Goal: Information Seeking & Learning: Find specific fact

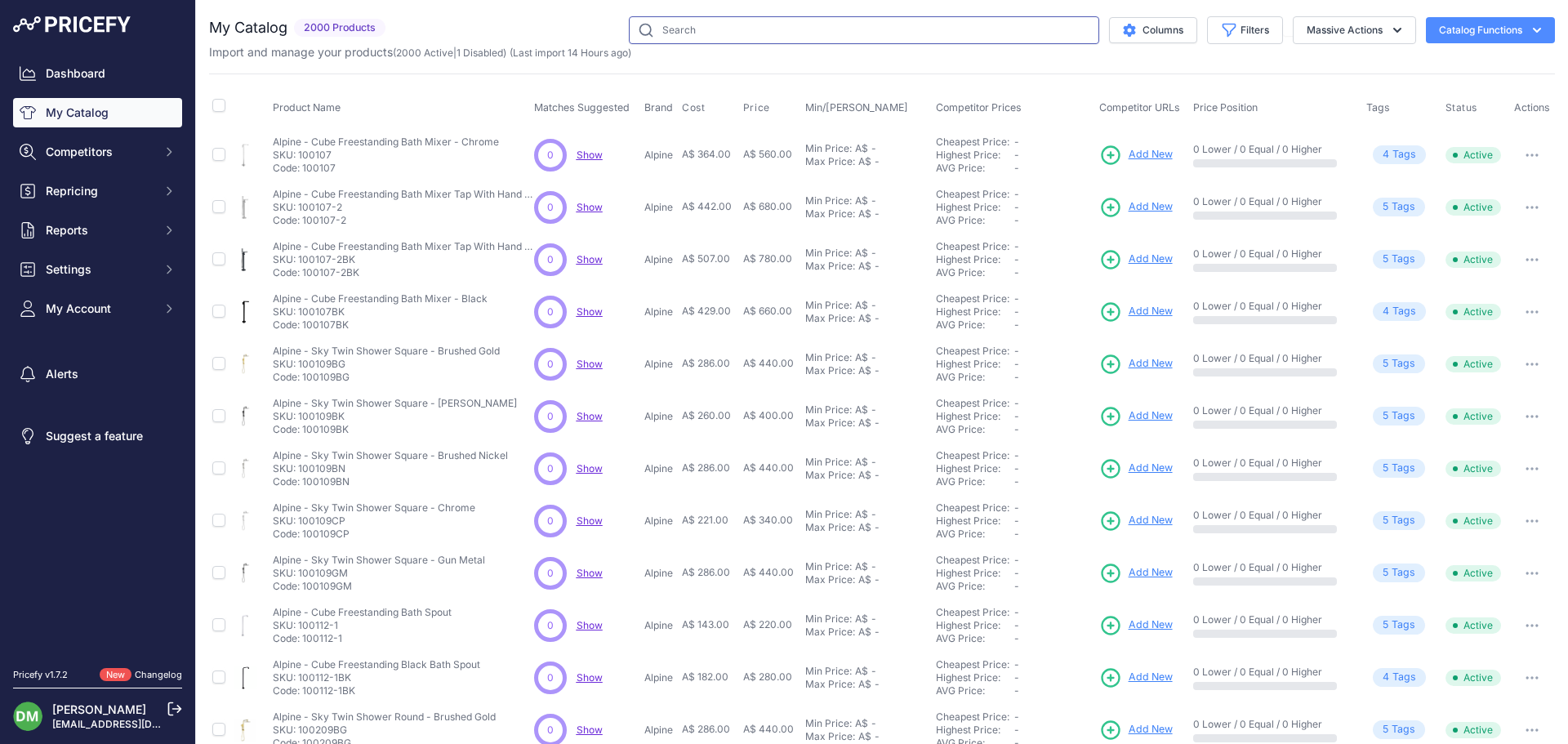
click at [684, 40] on input "text" at bounding box center [865, 30] width 471 height 28
type input "zen"
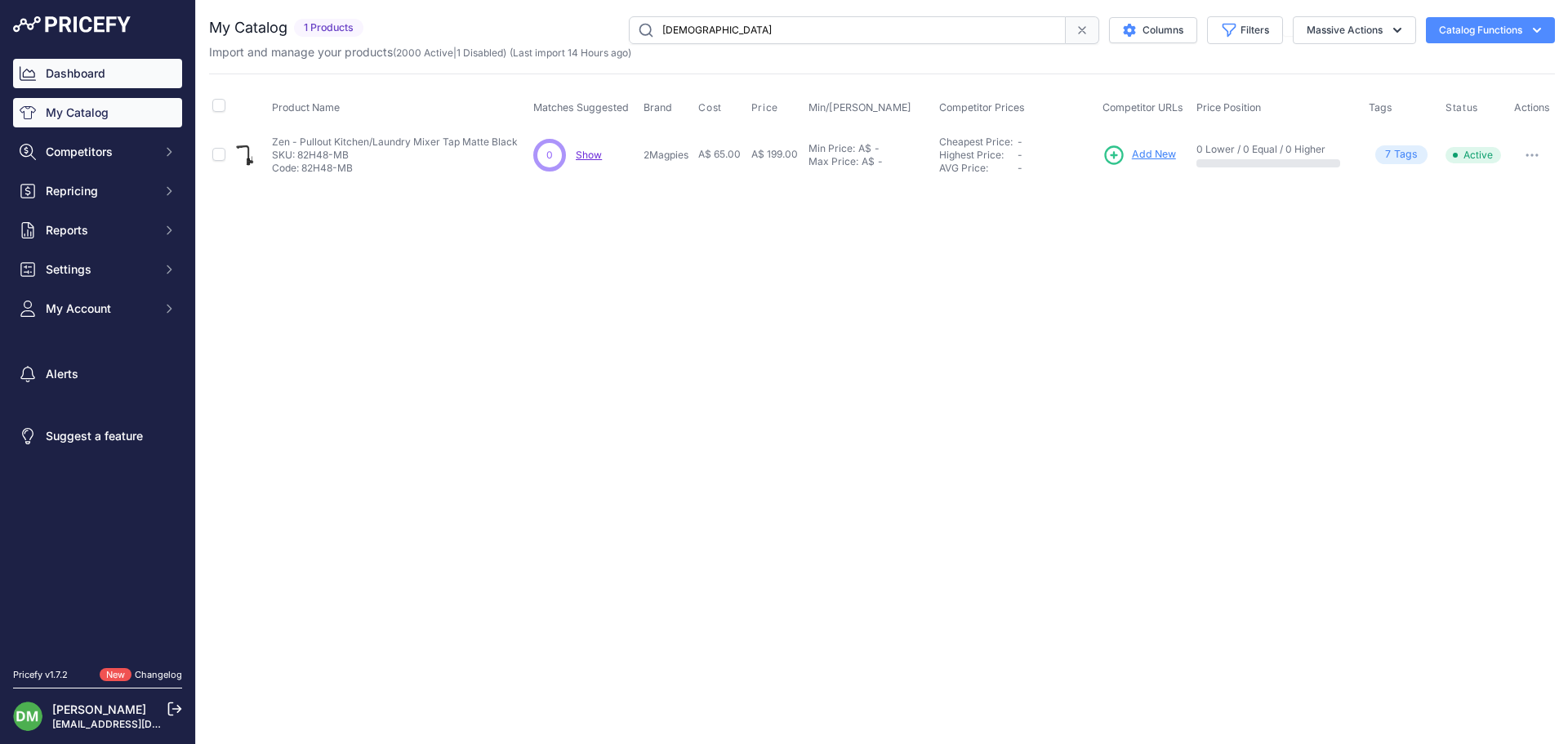
click at [79, 73] on link "Dashboard" at bounding box center [97, 73] width 169 height 30
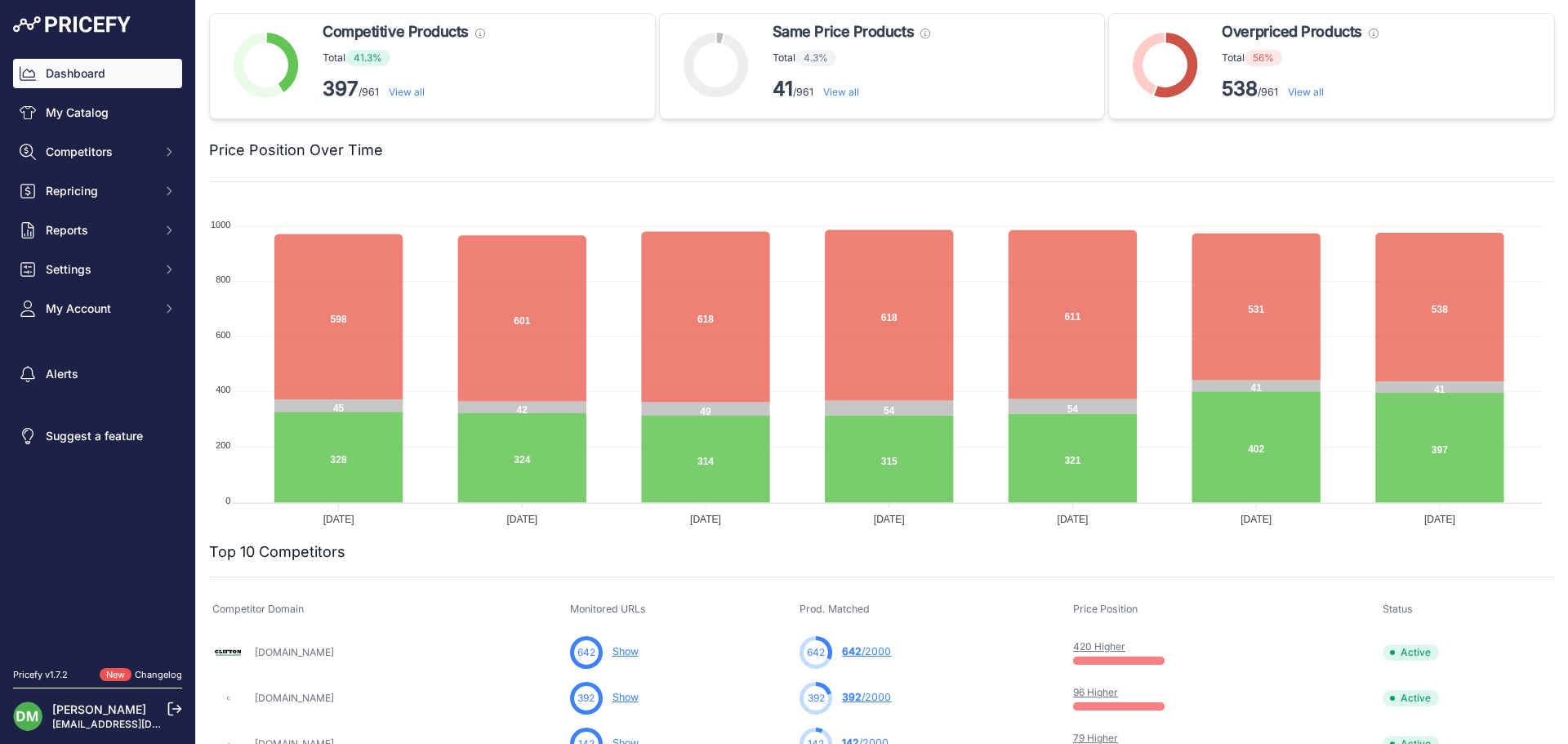
click at [1301, 93] on link "View all" at bounding box center [1306, 92] width 36 height 13
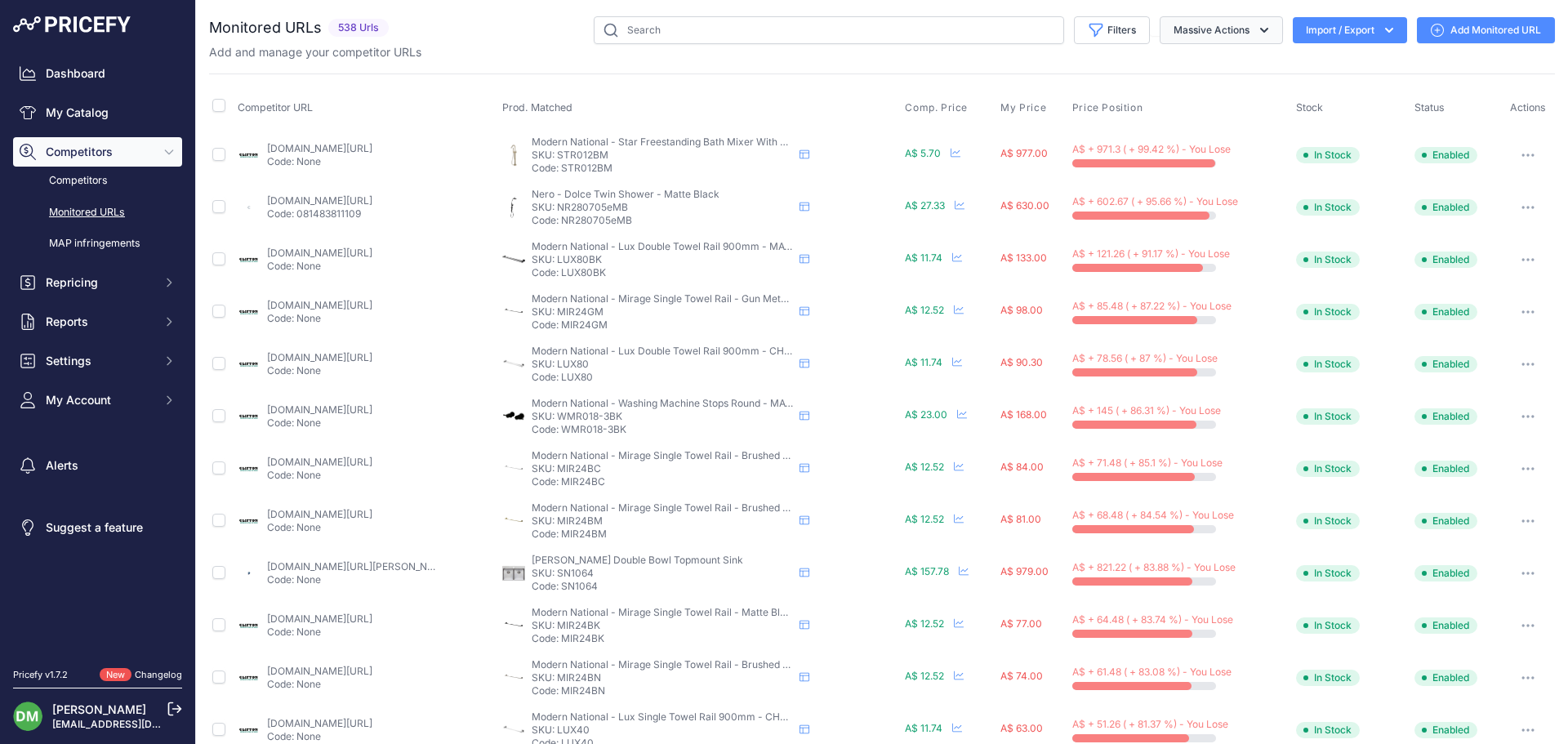
click at [1217, 36] on button "Massive Actions" at bounding box center [1221, 30] width 123 height 28
click at [1118, 36] on button "Filters" at bounding box center [1112, 30] width 76 height 28
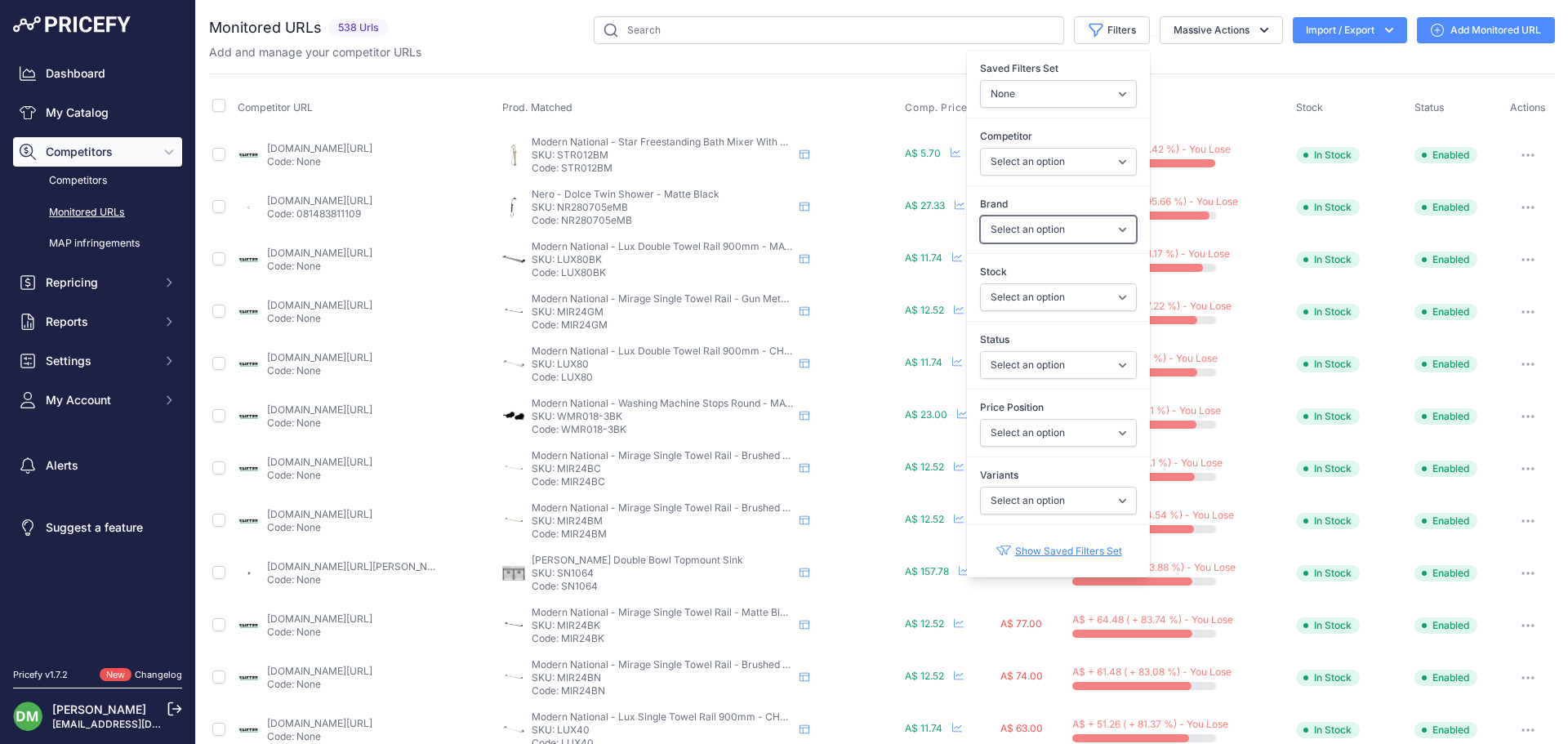
click at [1002, 224] on select "Select an option 2Magpies Alpine Aqua Perla Ceramic Exchange Claya Linkware Mer…" at bounding box center [1059, 229] width 157 height 28
select select "Nero"
click at [980, 216] on select "Select an option 2Magpies Alpine Aqua Perla Ceramic Exchange Claya Linkware Mer…" at bounding box center [1059, 229] width 157 height 28
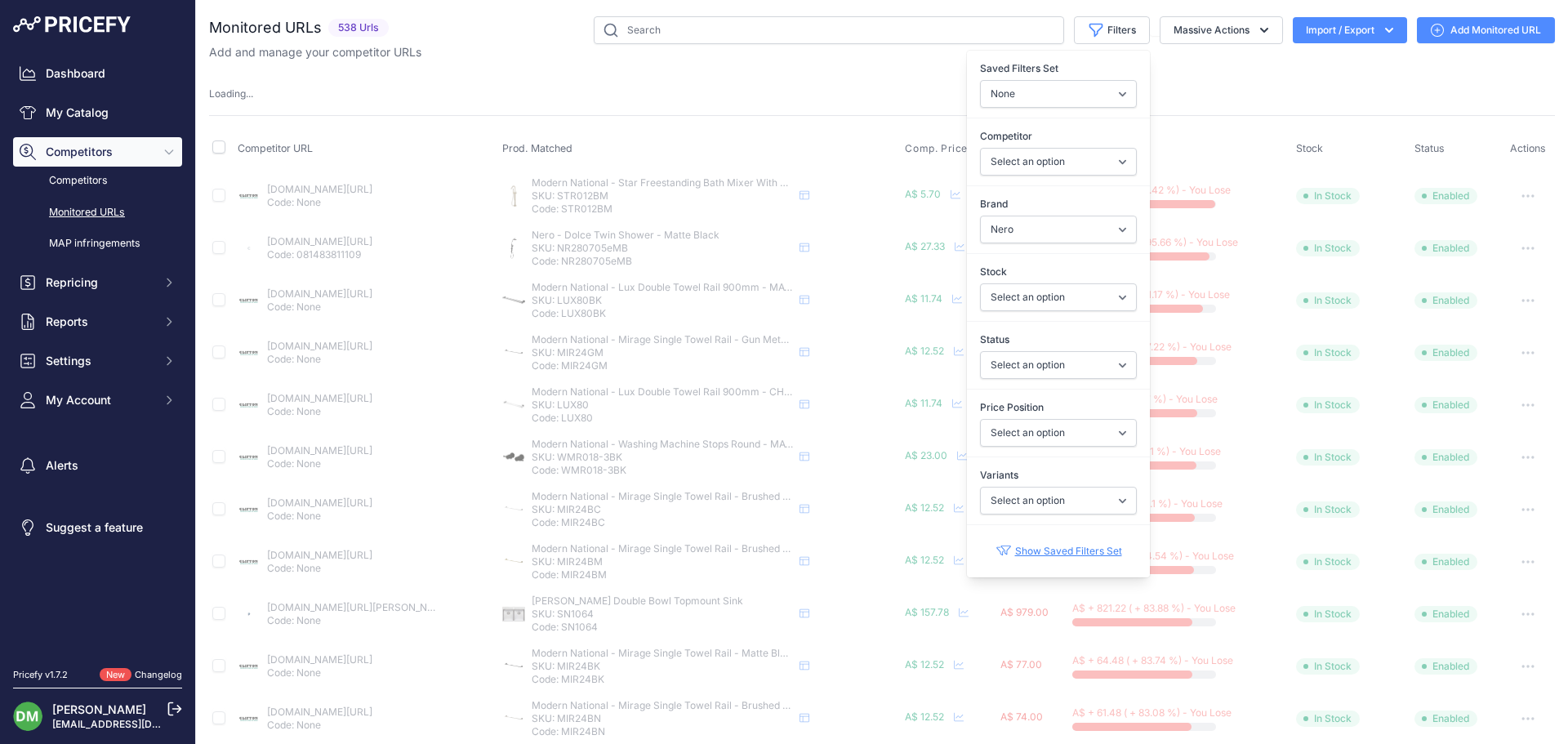
click at [852, 105] on div "Monitored URLs 538 Urls None" at bounding box center [882, 641] width 1346 height 1251
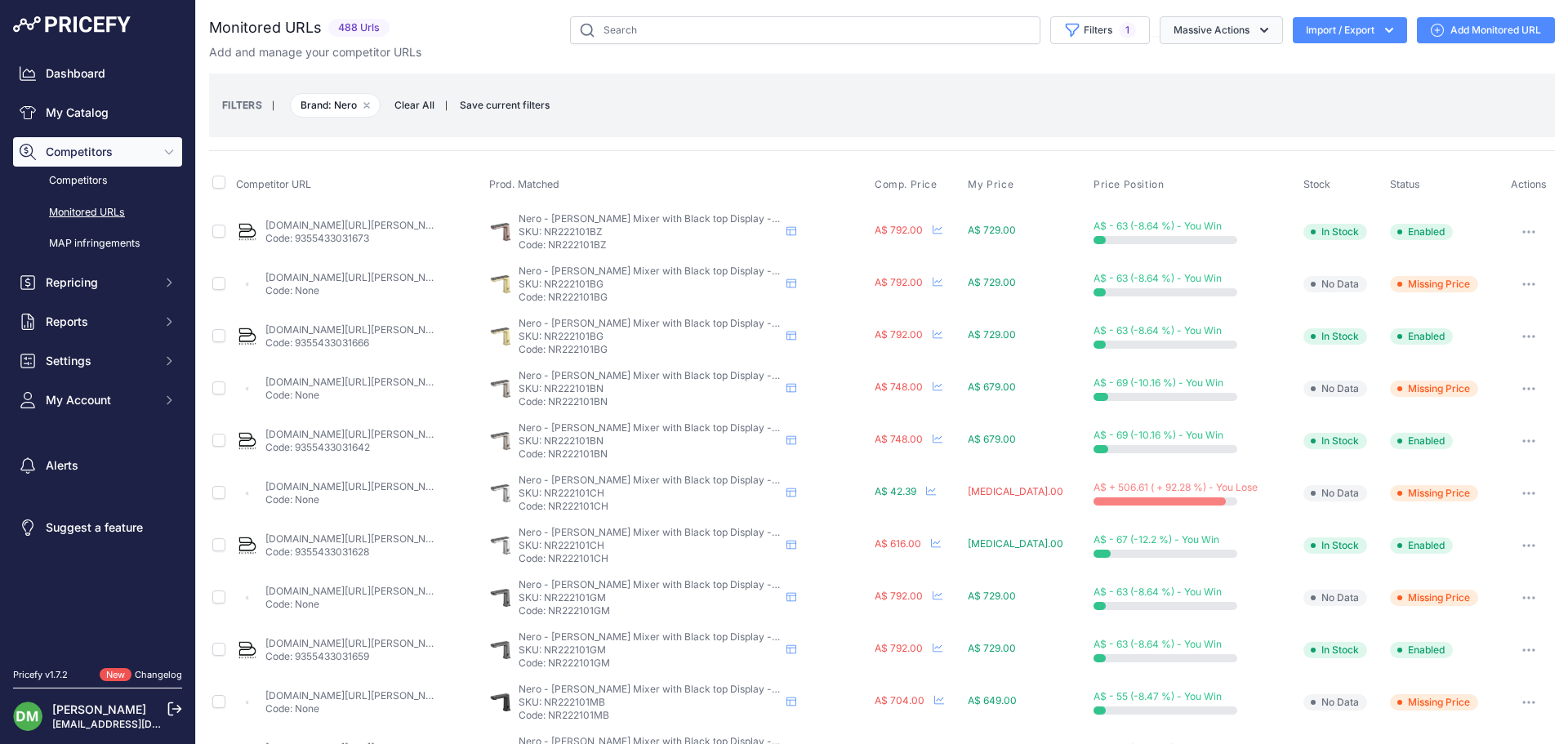
click at [1196, 33] on button "Massive Actions" at bounding box center [1221, 30] width 123 height 28
click at [1119, 37] on span "1" at bounding box center [1128, 30] width 17 height 16
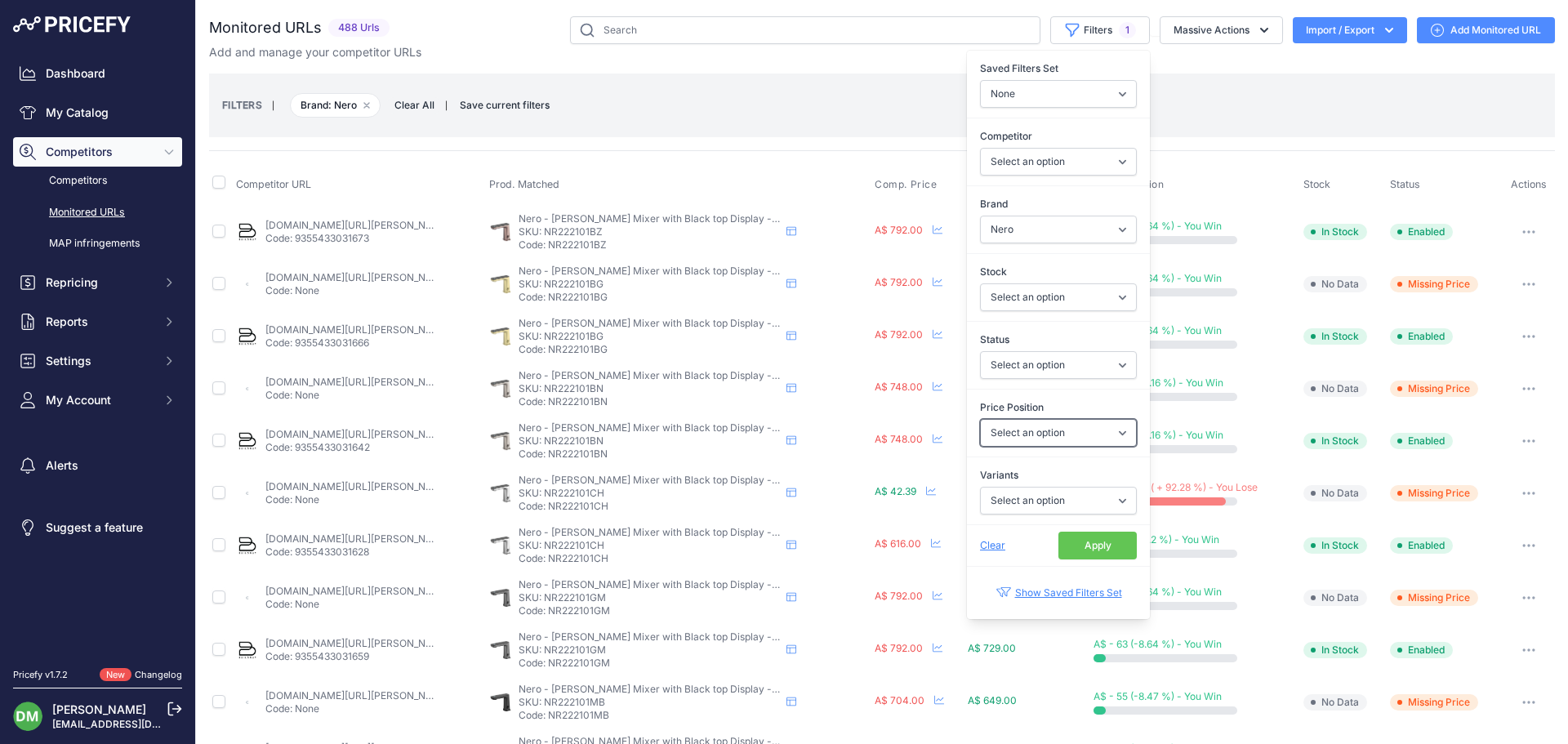
click at [1009, 430] on select "Select an option I am lower Same price I am higher" at bounding box center [1059, 433] width 157 height 28
select select "0"
click at [980, 419] on select "Select an option I am lower Same price I am higher" at bounding box center [1059, 433] width 157 height 28
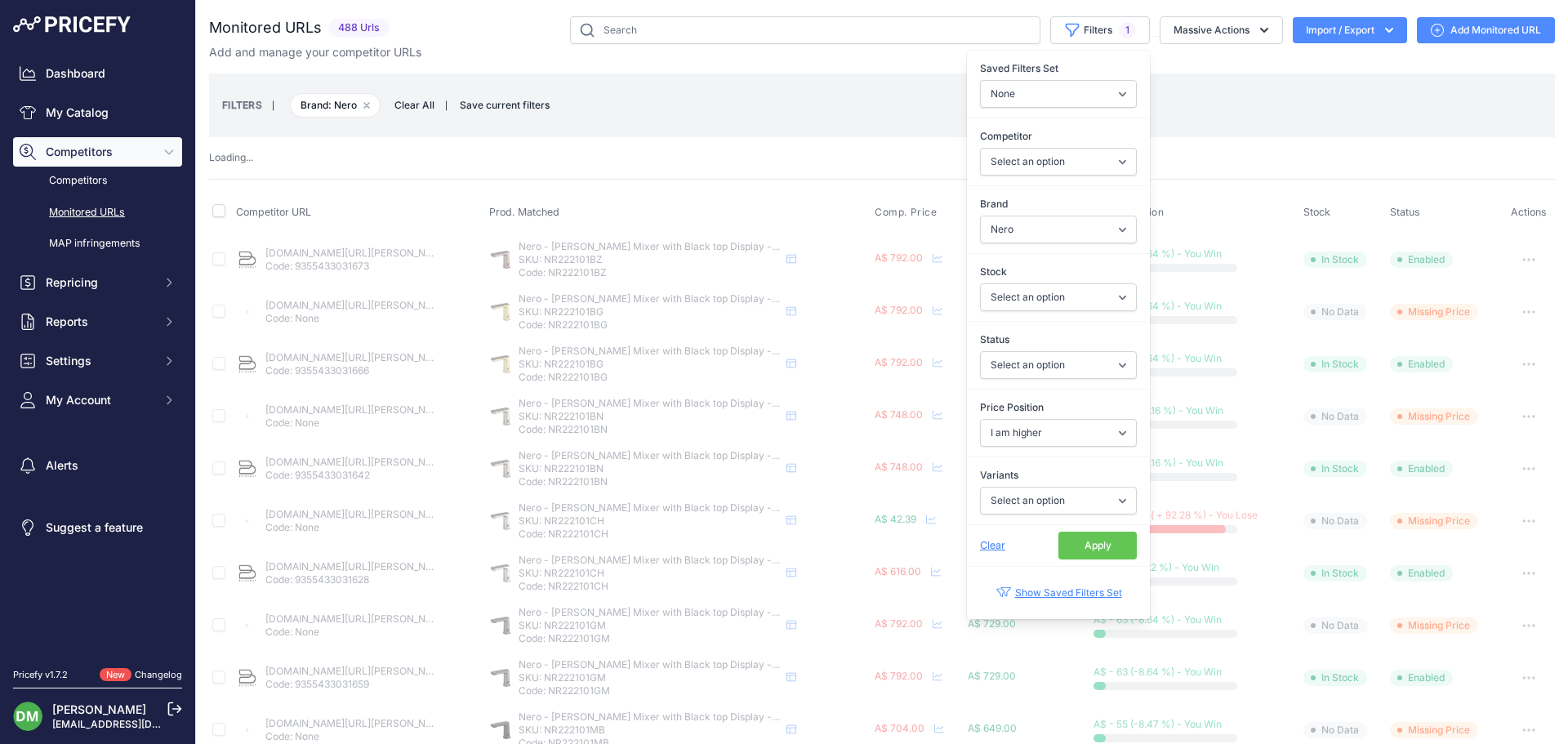
click at [1064, 544] on button "Apply" at bounding box center [1097, 545] width 78 height 28
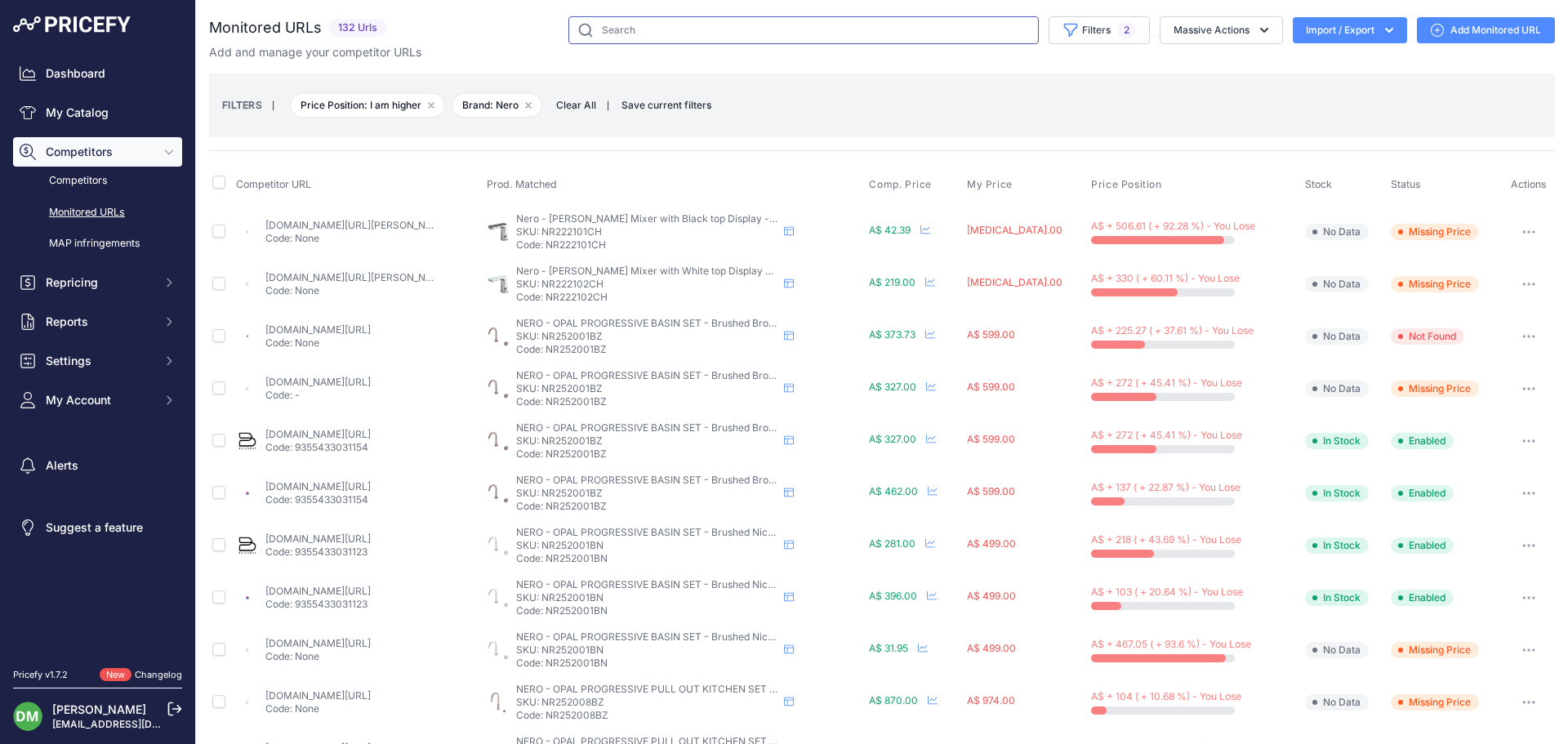
click at [602, 30] on input "text" at bounding box center [804, 30] width 471 height 28
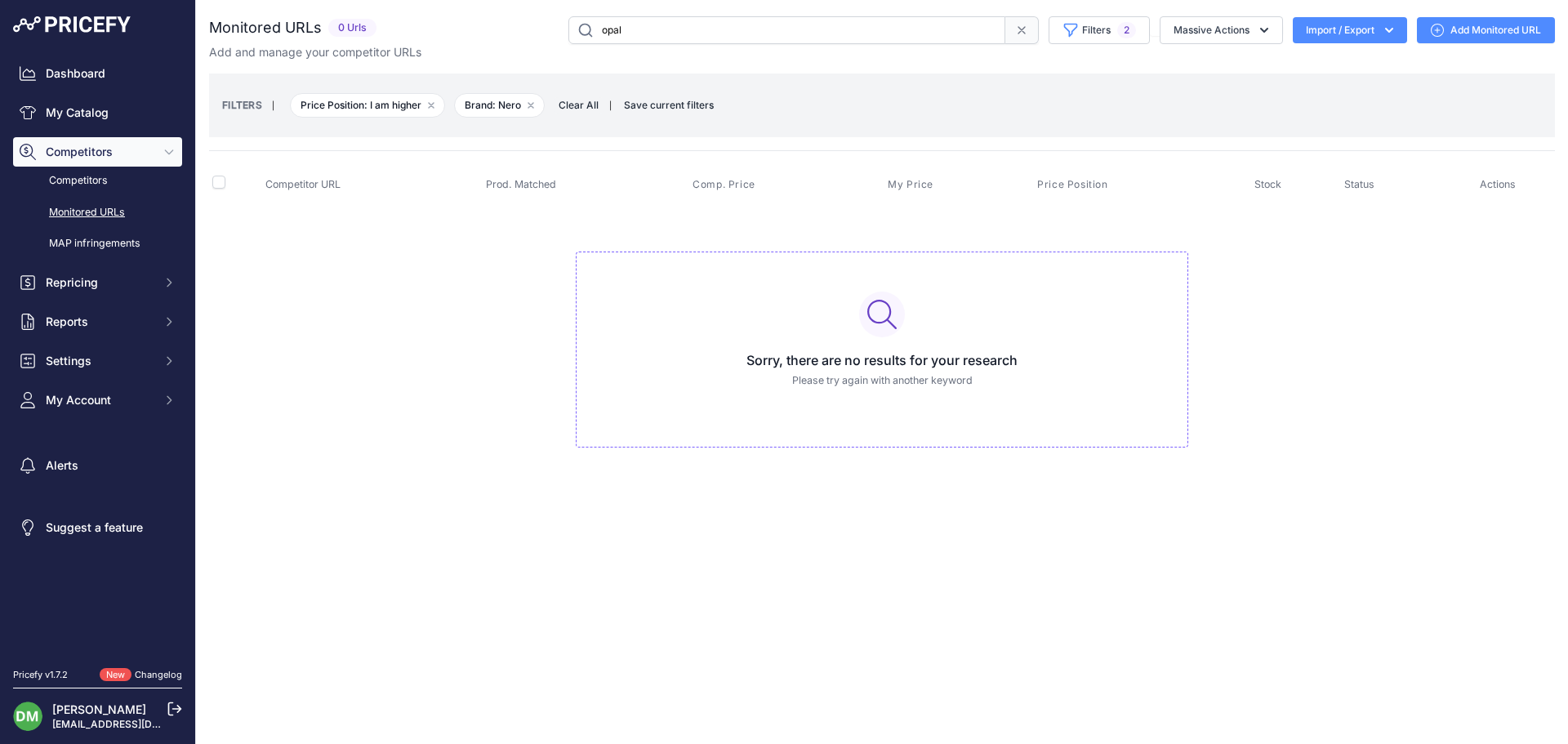
type input "opal"
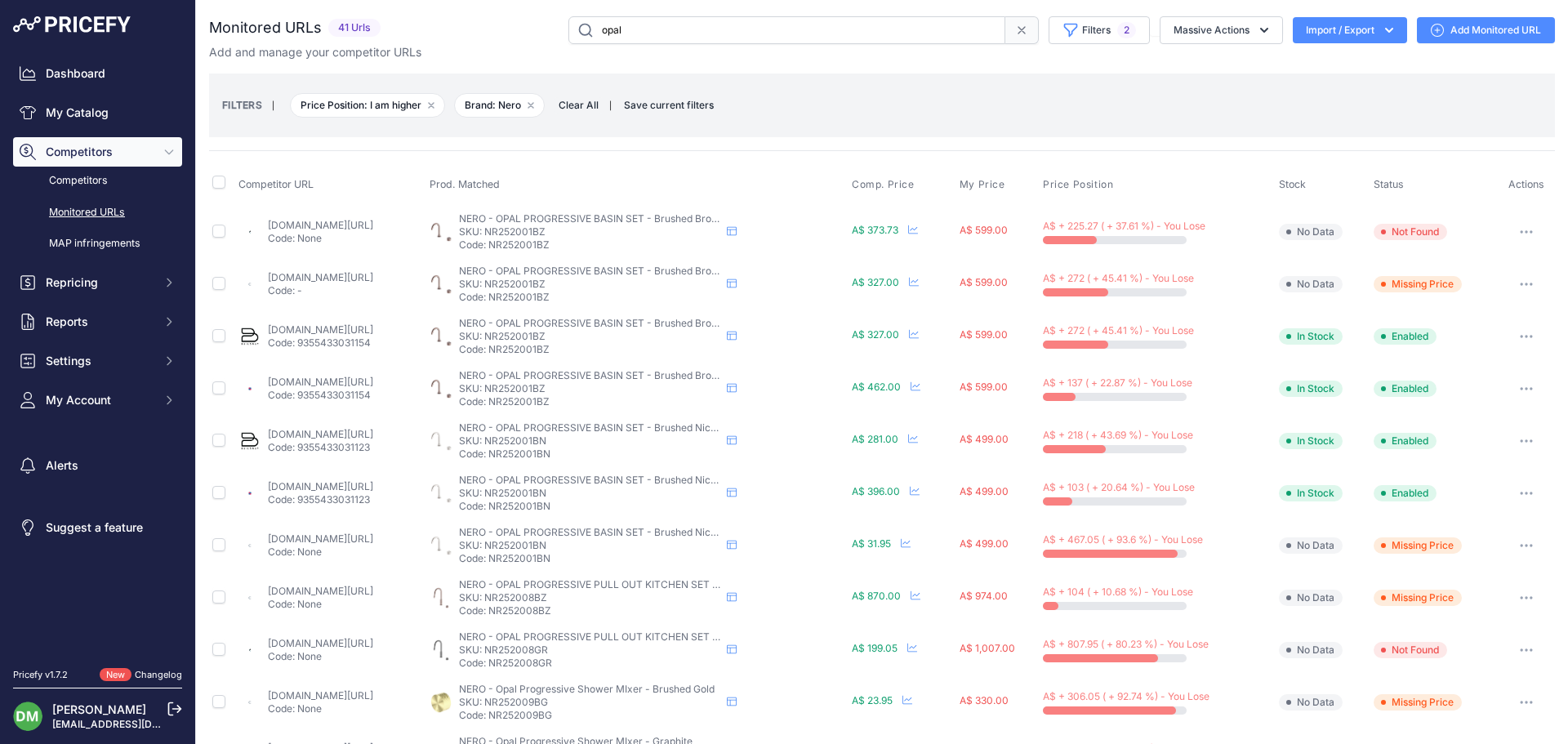
scroll to position [575, 0]
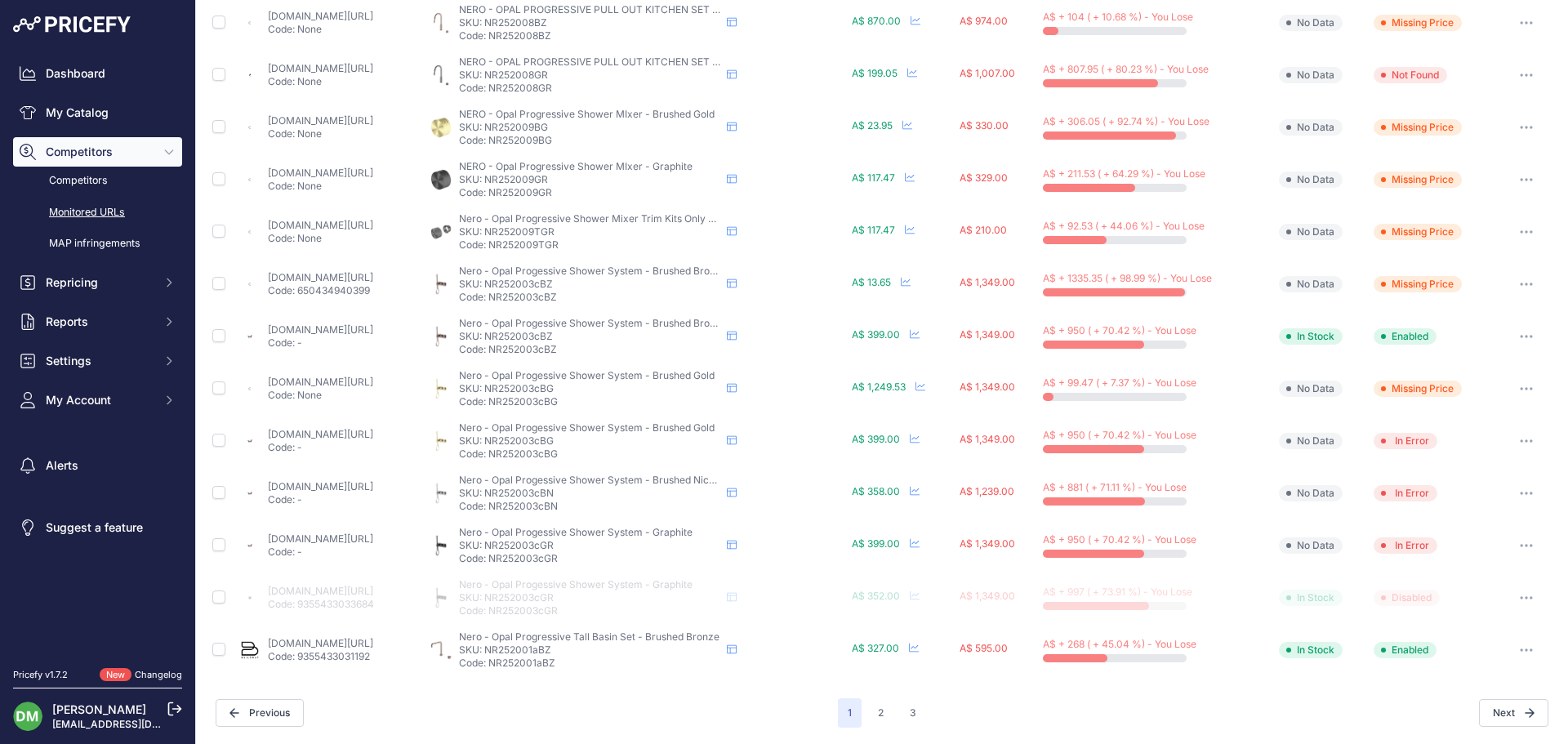
drag, startPoint x: 617, startPoint y: 283, endPoint x: 548, endPoint y: 287, distance: 69.1
click at [548, 287] on p "SKU: NR252003cBZ" at bounding box center [590, 283] width 261 height 13
copy p "NR252003cBZ"
click at [302, 382] on link "[DOMAIN_NAME][URL]" at bounding box center [321, 381] width 105 height 13
click at [304, 431] on link "[DOMAIN_NAME][URL]" at bounding box center [321, 434] width 105 height 13
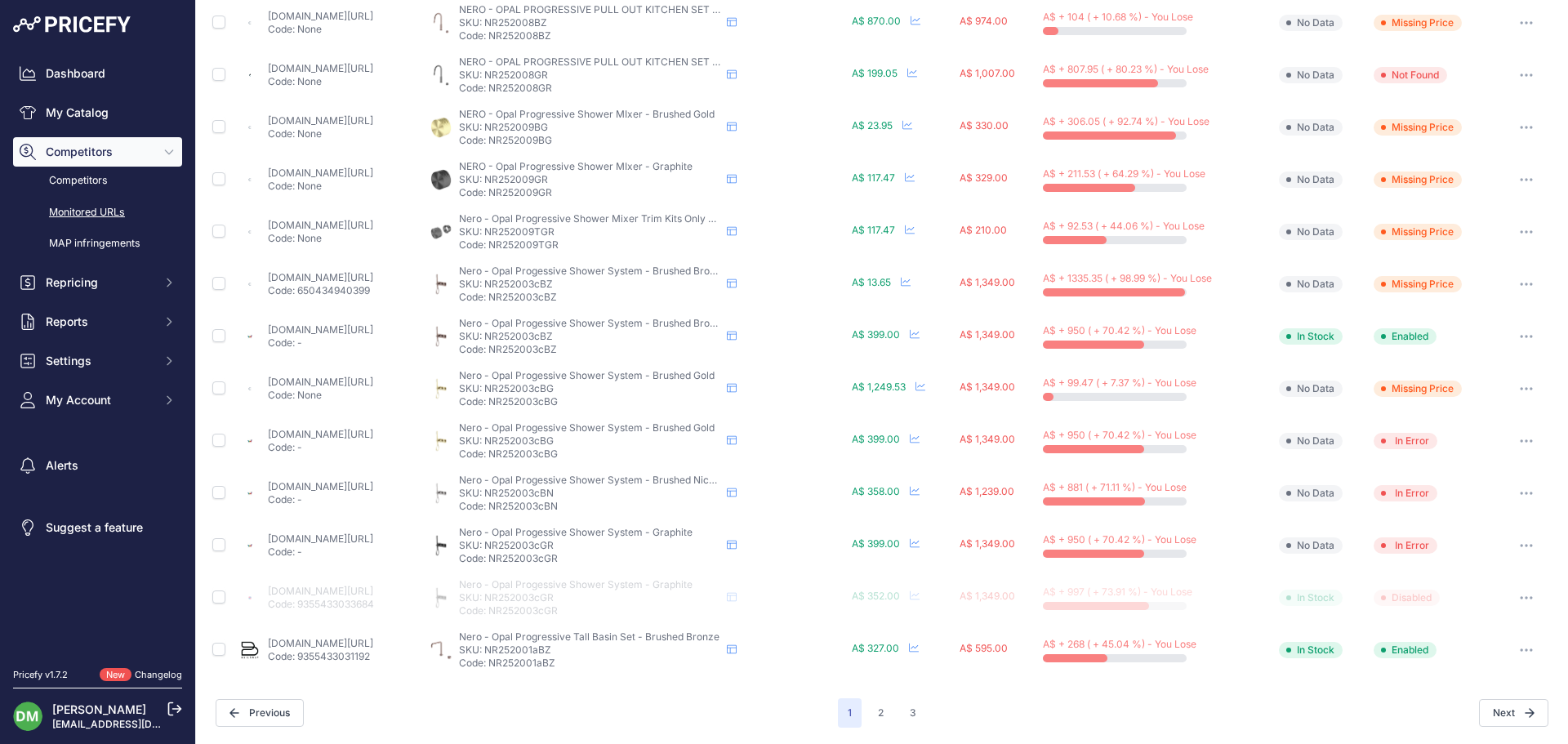
click at [299, 536] on link "[DOMAIN_NAME][URL]" at bounding box center [321, 538] width 105 height 13
drag, startPoint x: 644, startPoint y: 389, endPoint x: 551, endPoint y: 385, distance: 93.1
click at [551, 385] on p "SKU: NR252003cBG" at bounding box center [590, 388] width 261 height 13
copy p "NR252003cBG"
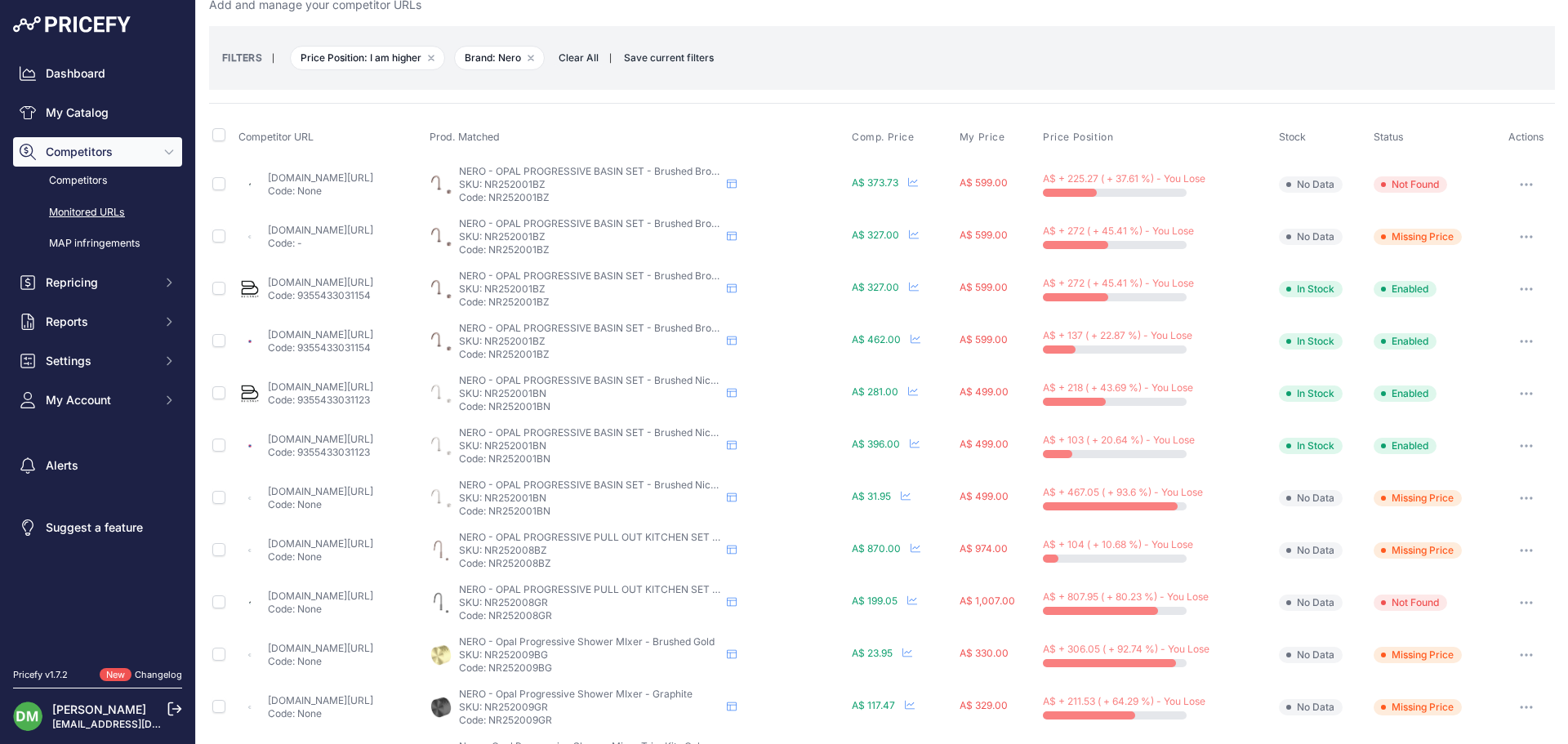
scroll to position [0, 0]
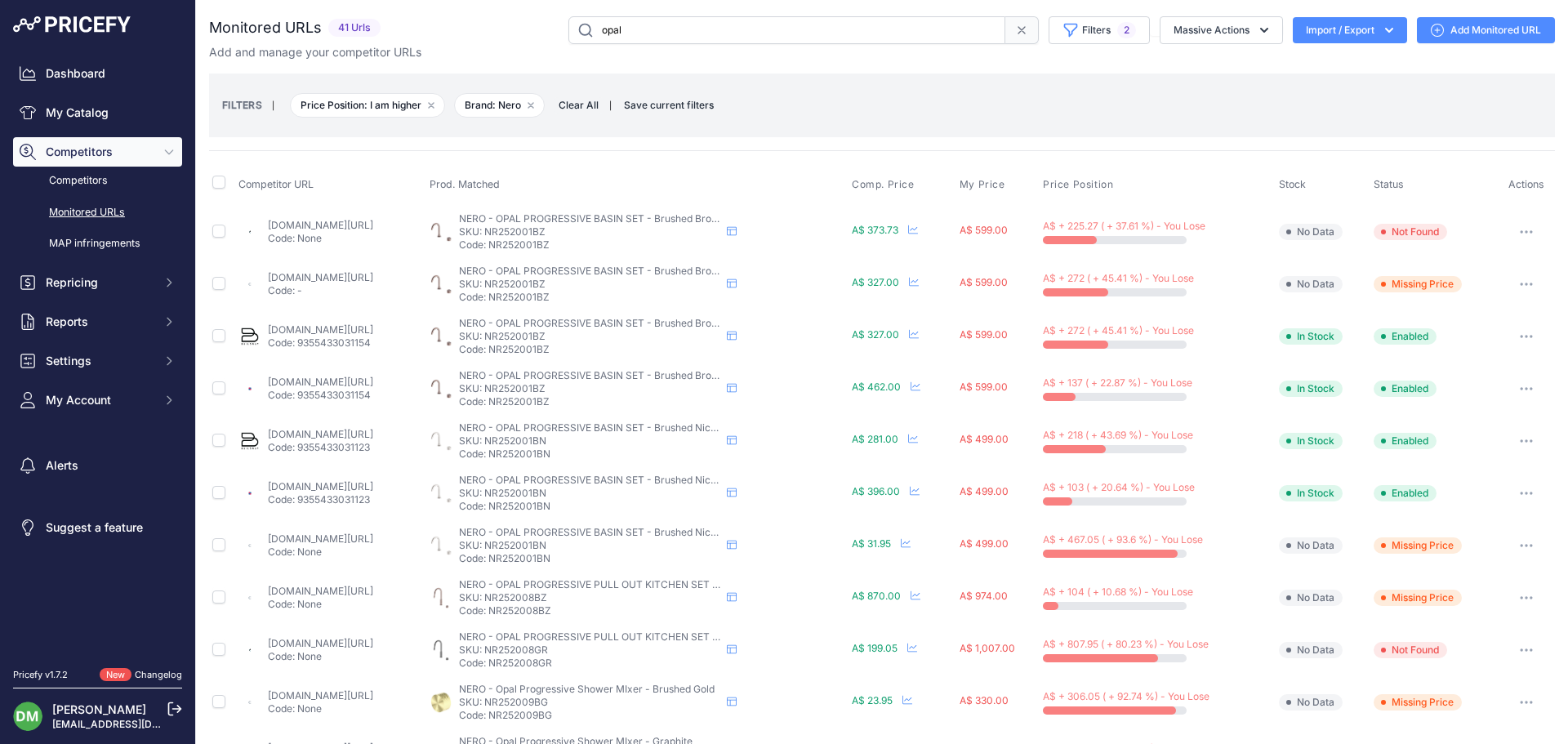
click at [590, 337] on p "SKU: NR252001BZ" at bounding box center [590, 336] width 261 height 13
click at [588, 337] on p "SKU: NR252001BZ" at bounding box center [590, 336] width 261 height 13
copy p "NR252001BZ"
click at [295, 337] on p "Code: 9355433031154" at bounding box center [321, 342] width 105 height 13
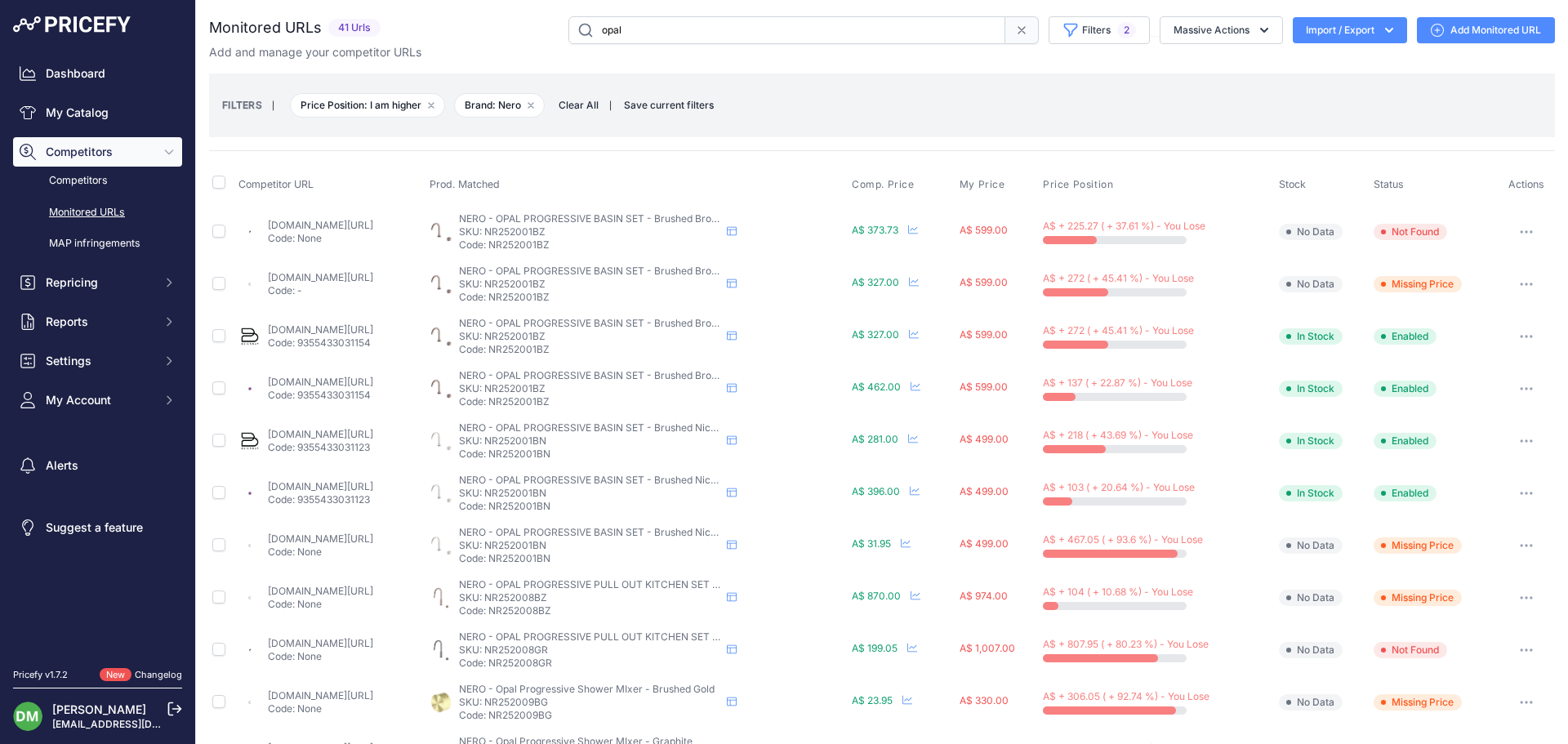
click at [374, 323] on link "[DOMAIN_NAME][URL]" at bounding box center [321, 329] width 105 height 13
click at [340, 384] on link "[DOMAIN_NAME][URL]" at bounding box center [321, 381] width 105 height 13
